Goal: Navigation & Orientation: Find specific page/section

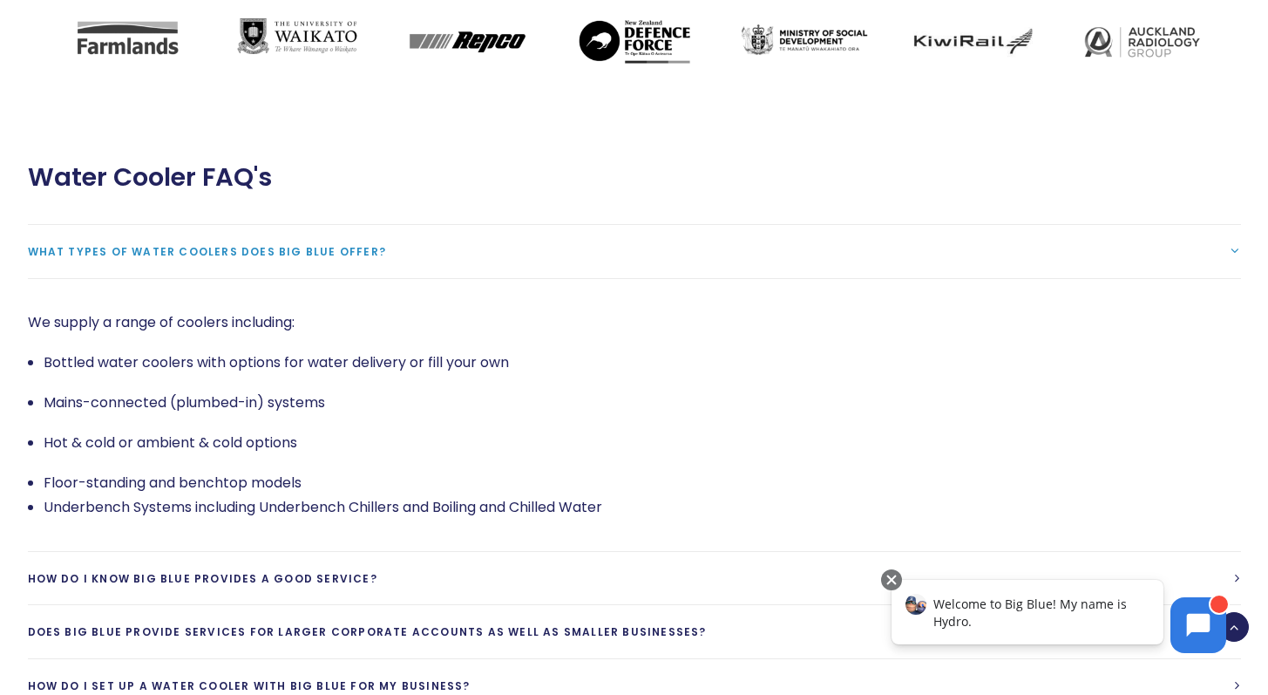
scroll to position [3261, 0]
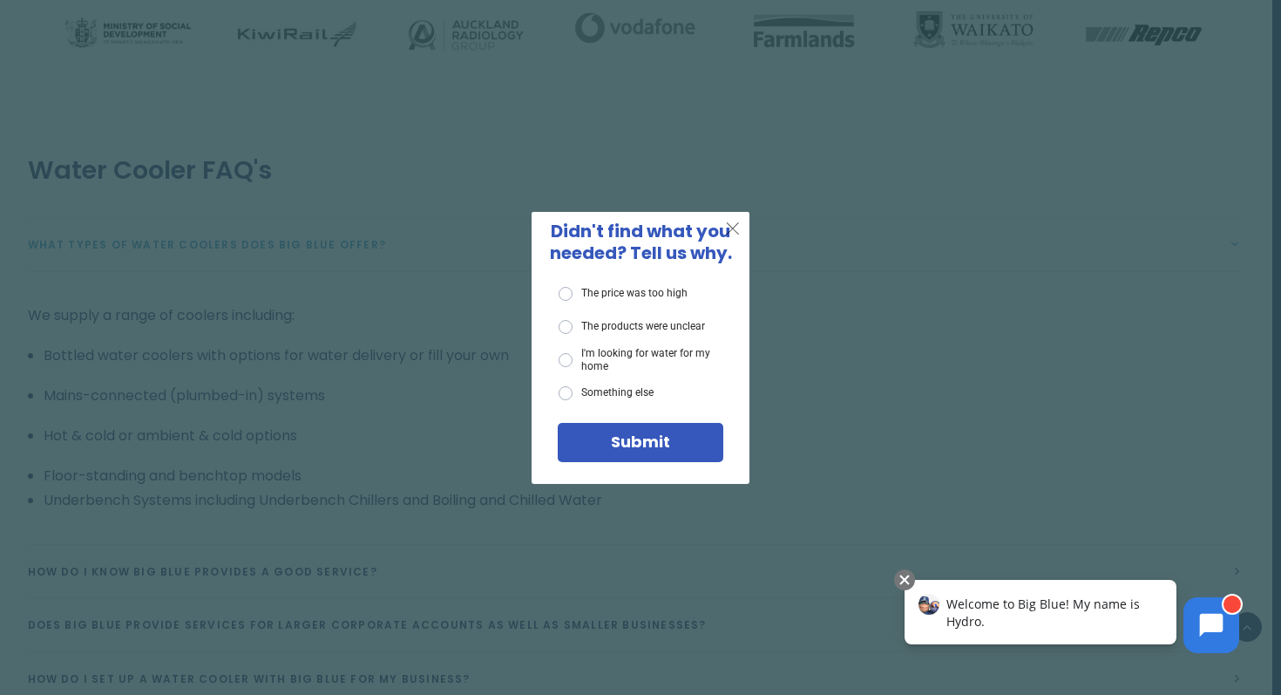
click at [736, 226] on span "X" at bounding box center [733, 228] width 16 height 22
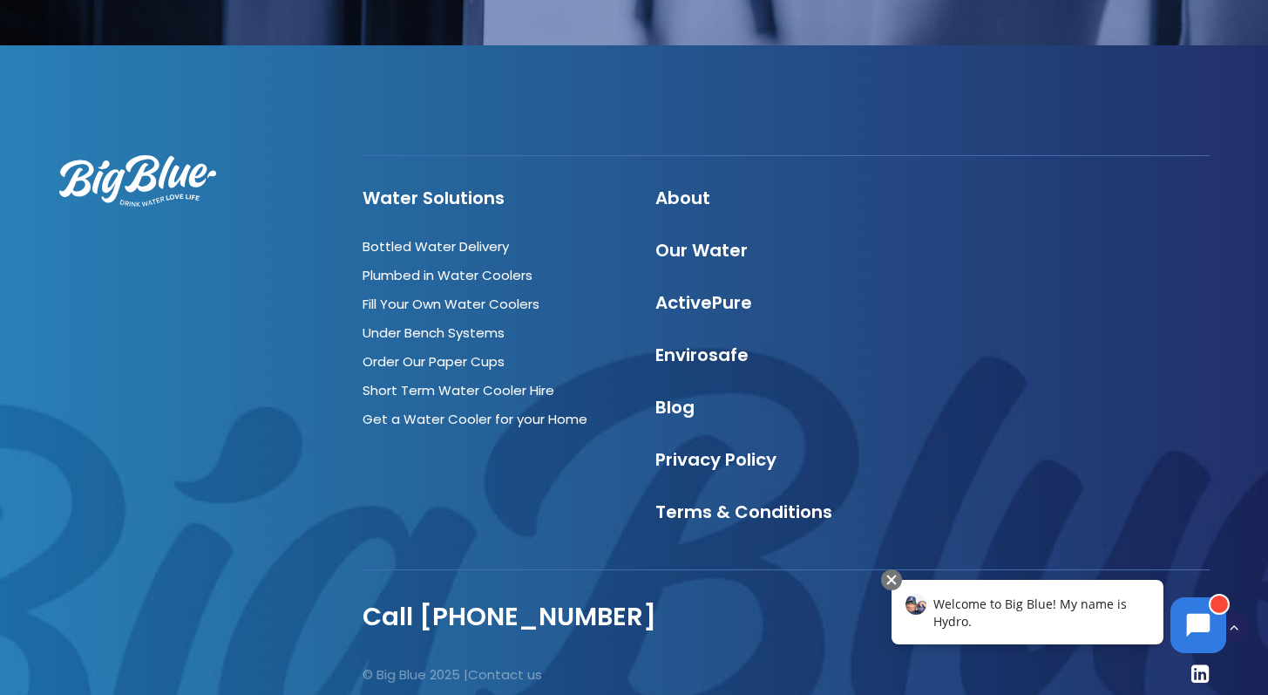
scroll to position [4855, 0]
click at [667, 396] on link "Blog" at bounding box center [675, 408] width 39 height 24
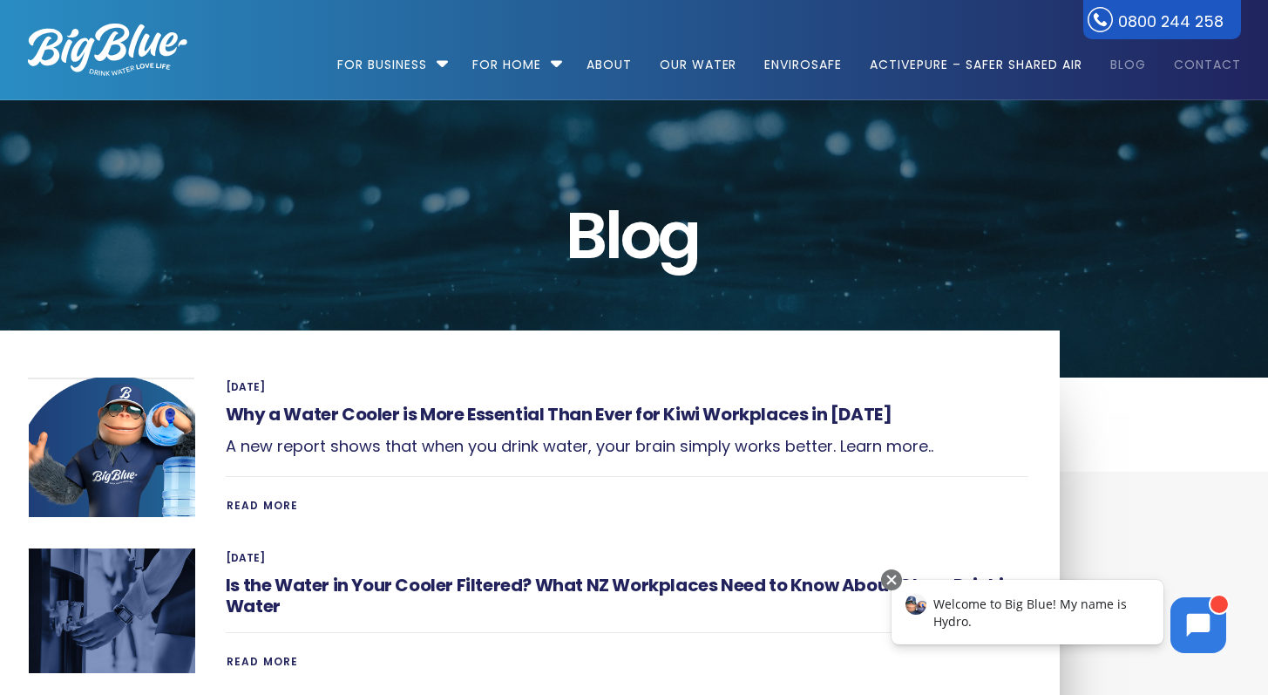
click at [1215, 62] on link "Contact" at bounding box center [1201, 56] width 79 height 112
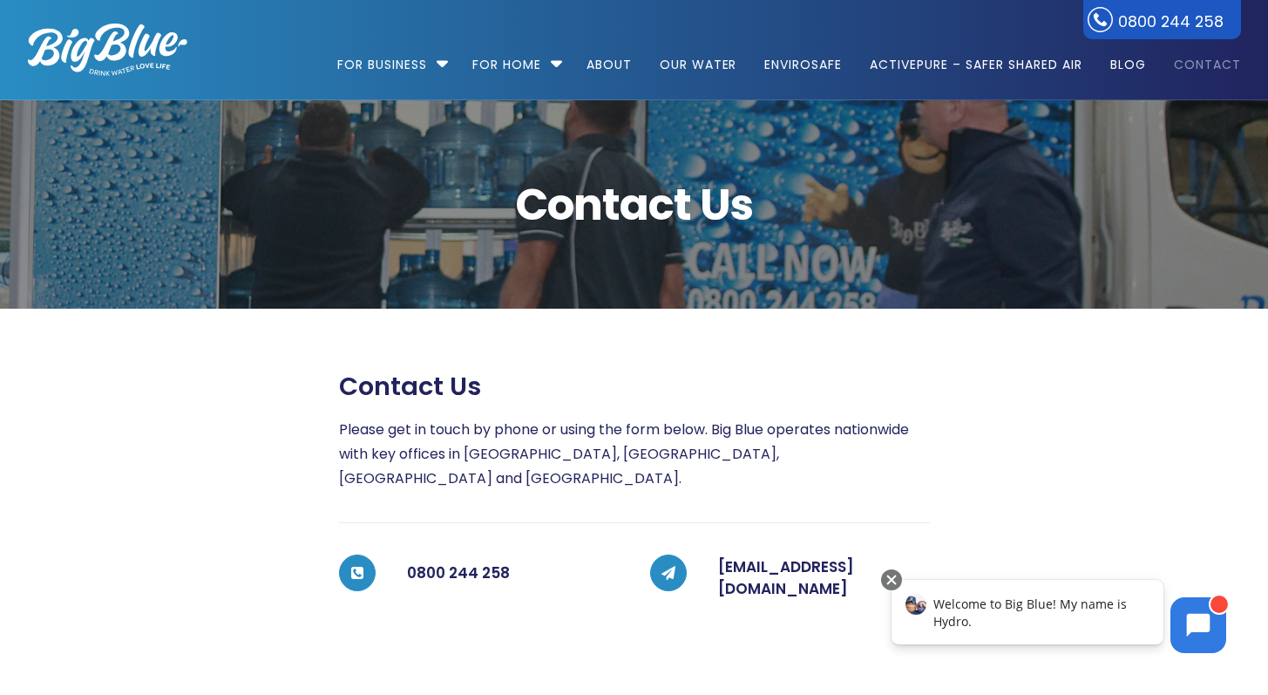
click at [128, 55] on img at bounding box center [108, 50] width 160 height 52
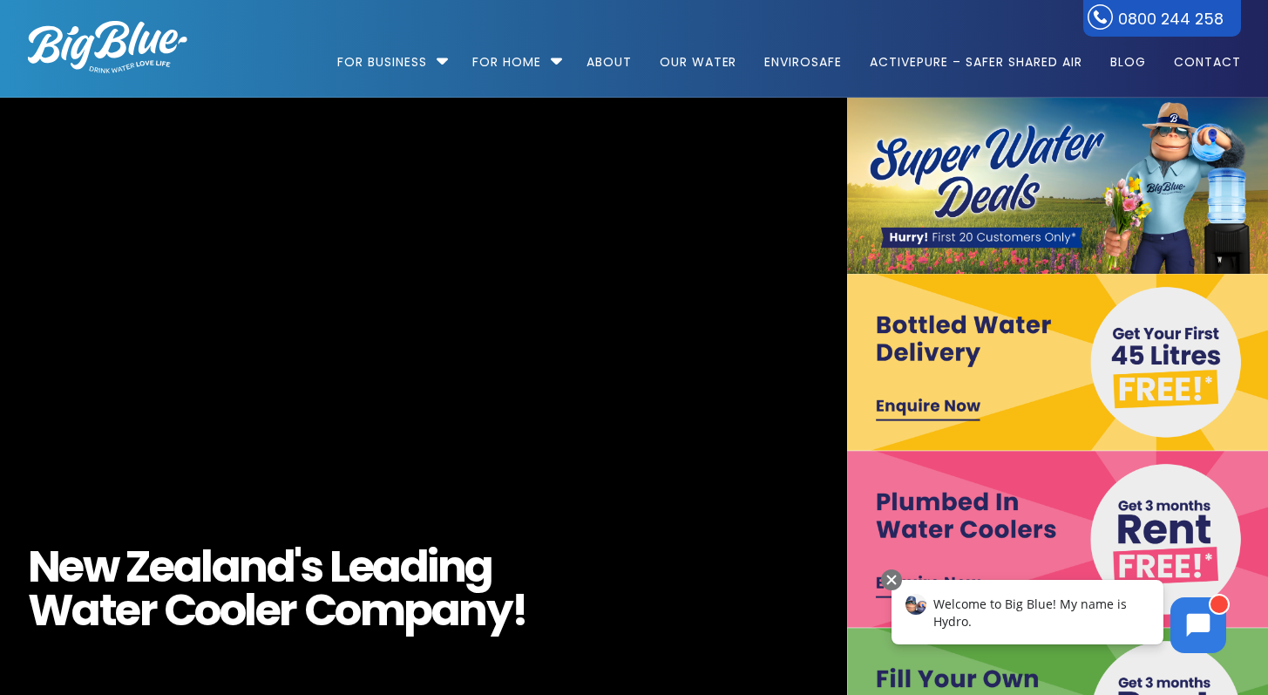
scroll to position [3, 0]
